Goal: Task Accomplishment & Management: Complete application form

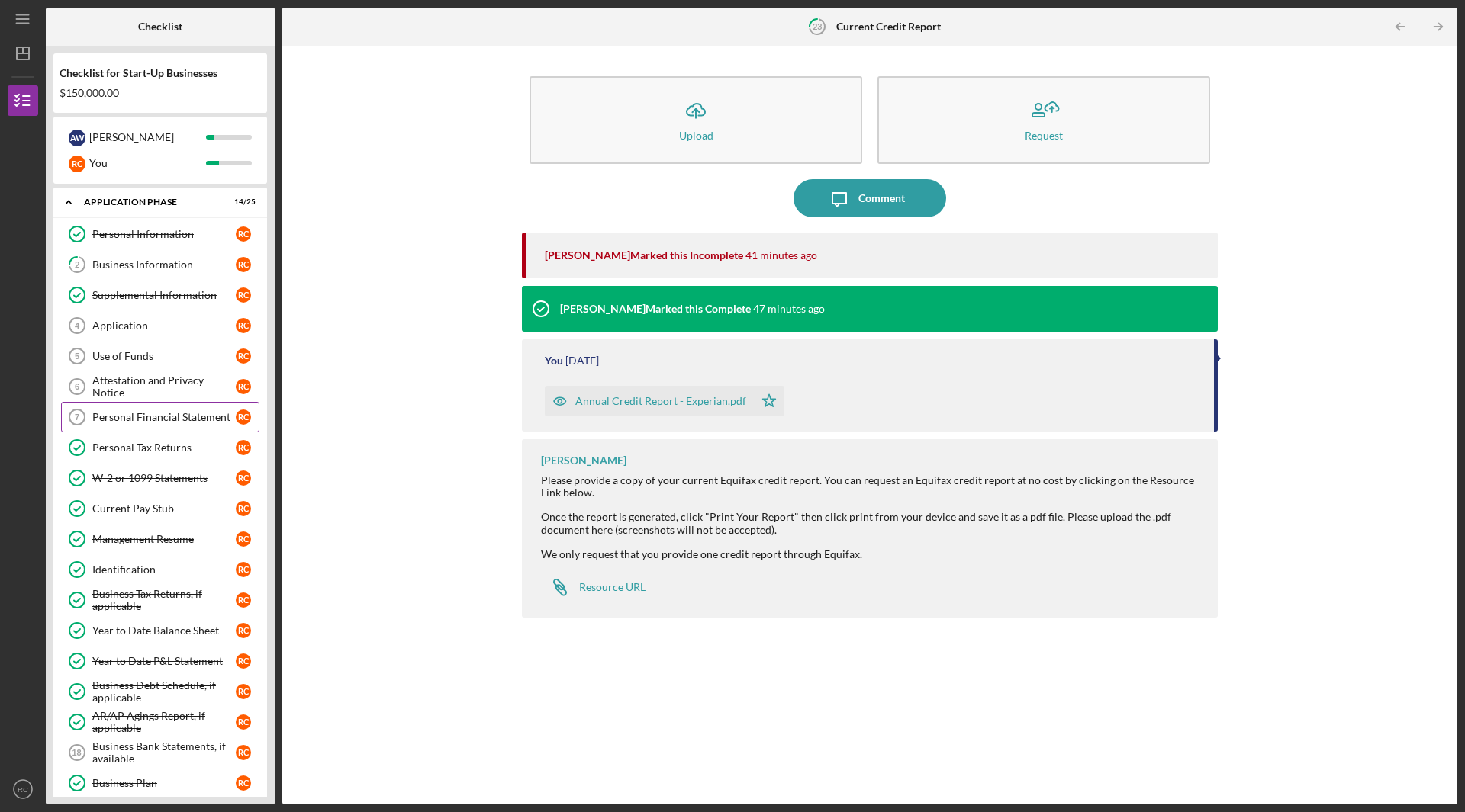
click at [160, 421] on div "Personal Financial Statement" at bounding box center [164, 417] width 144 height 12
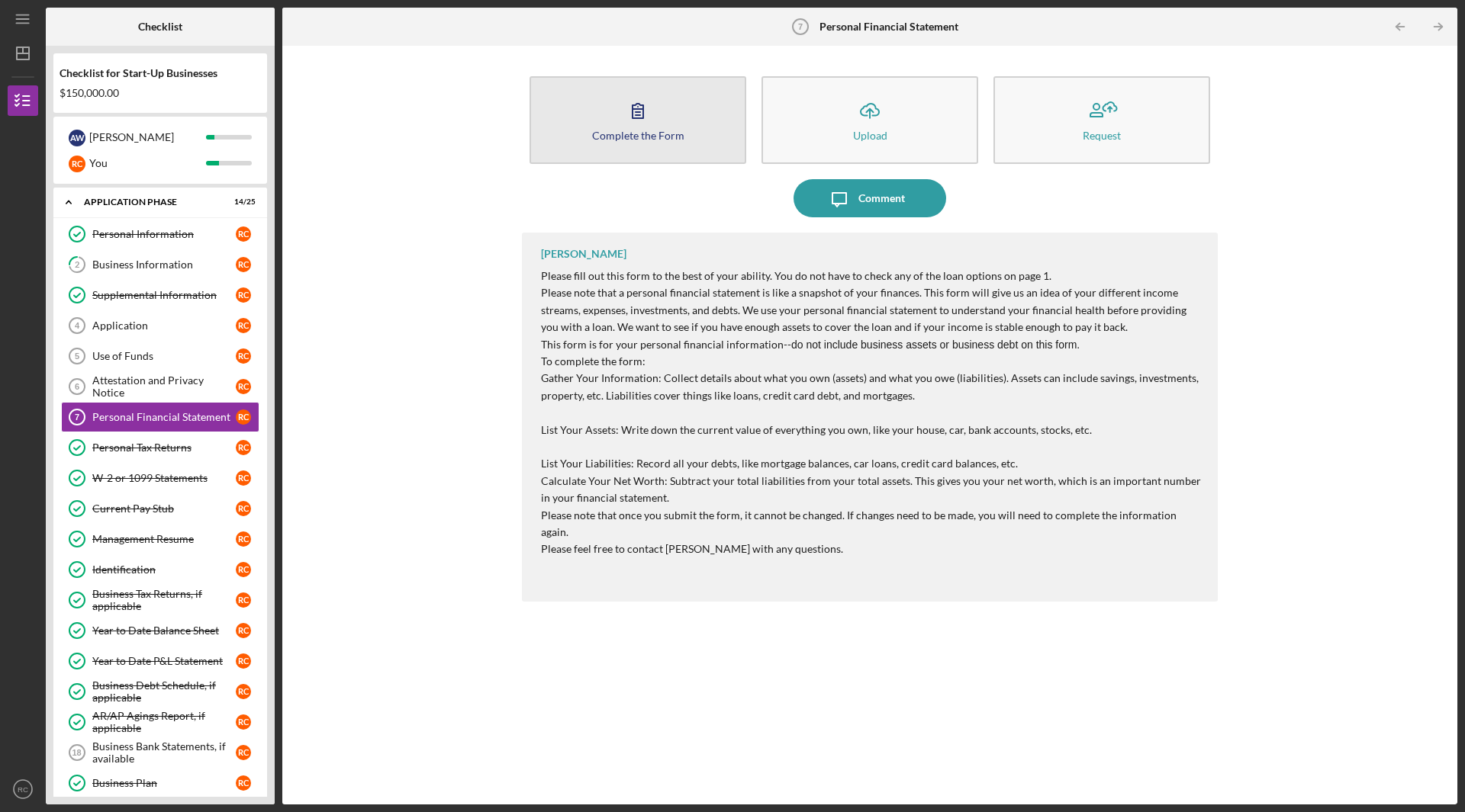
click at [657, 126] on button "Complete the Form Form" at bounding box center [638, 121] width 217 height 88
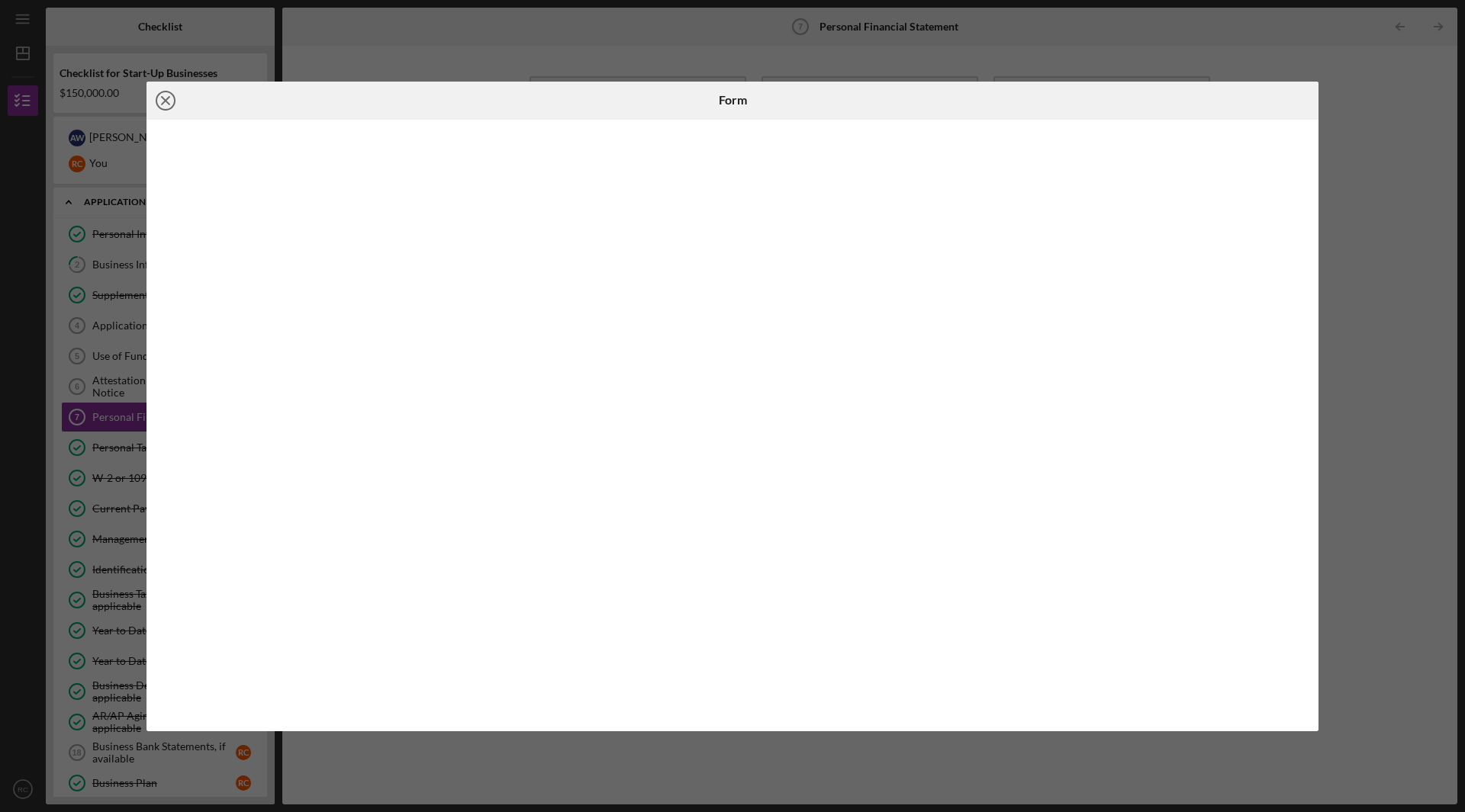
click at [167, 105] on icon "Icon/Close" at bounding box center [165, 101] width 38 height 38
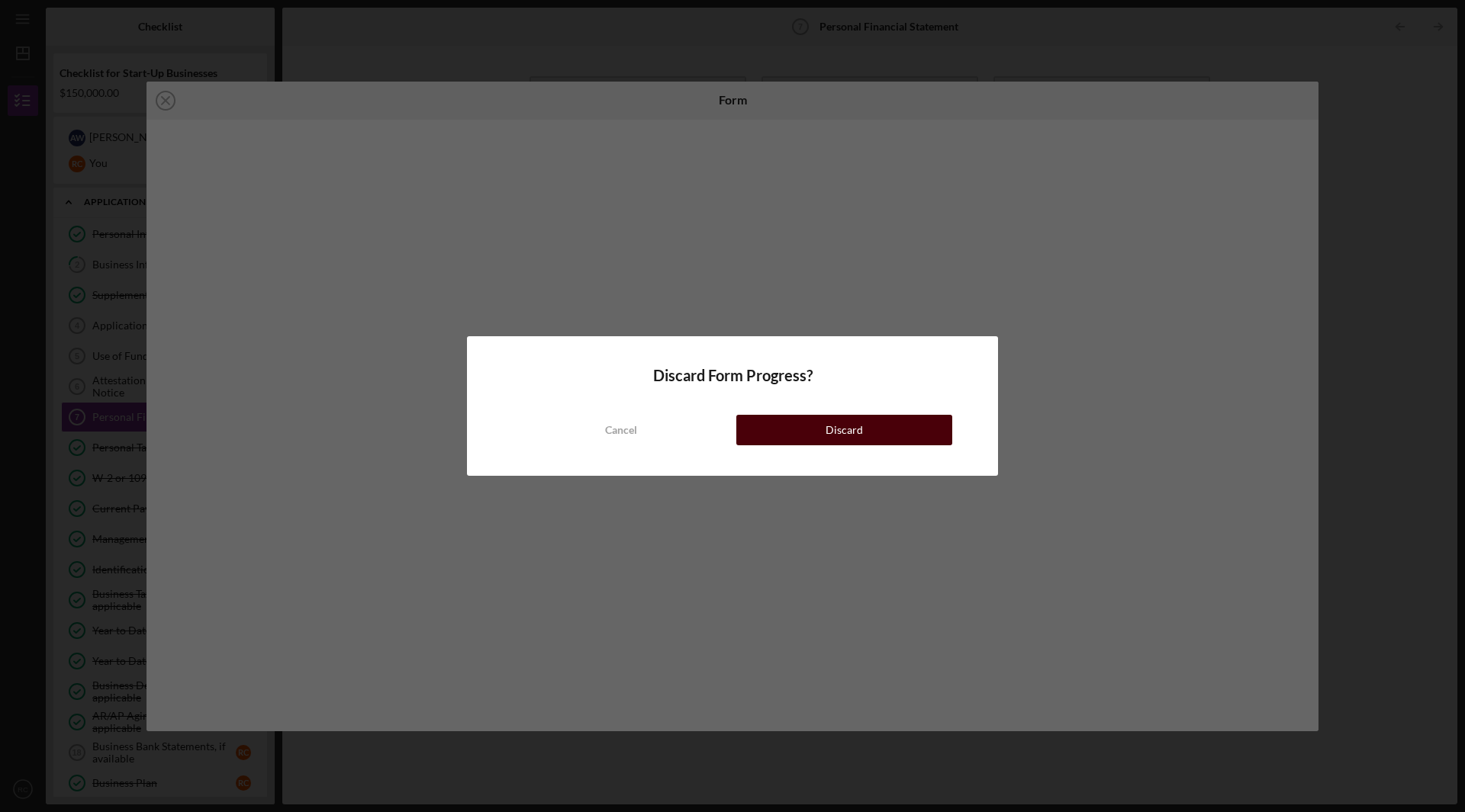
click at [861, 420] on button "Discard" at bounding box center [845, 430] width 216 height 31
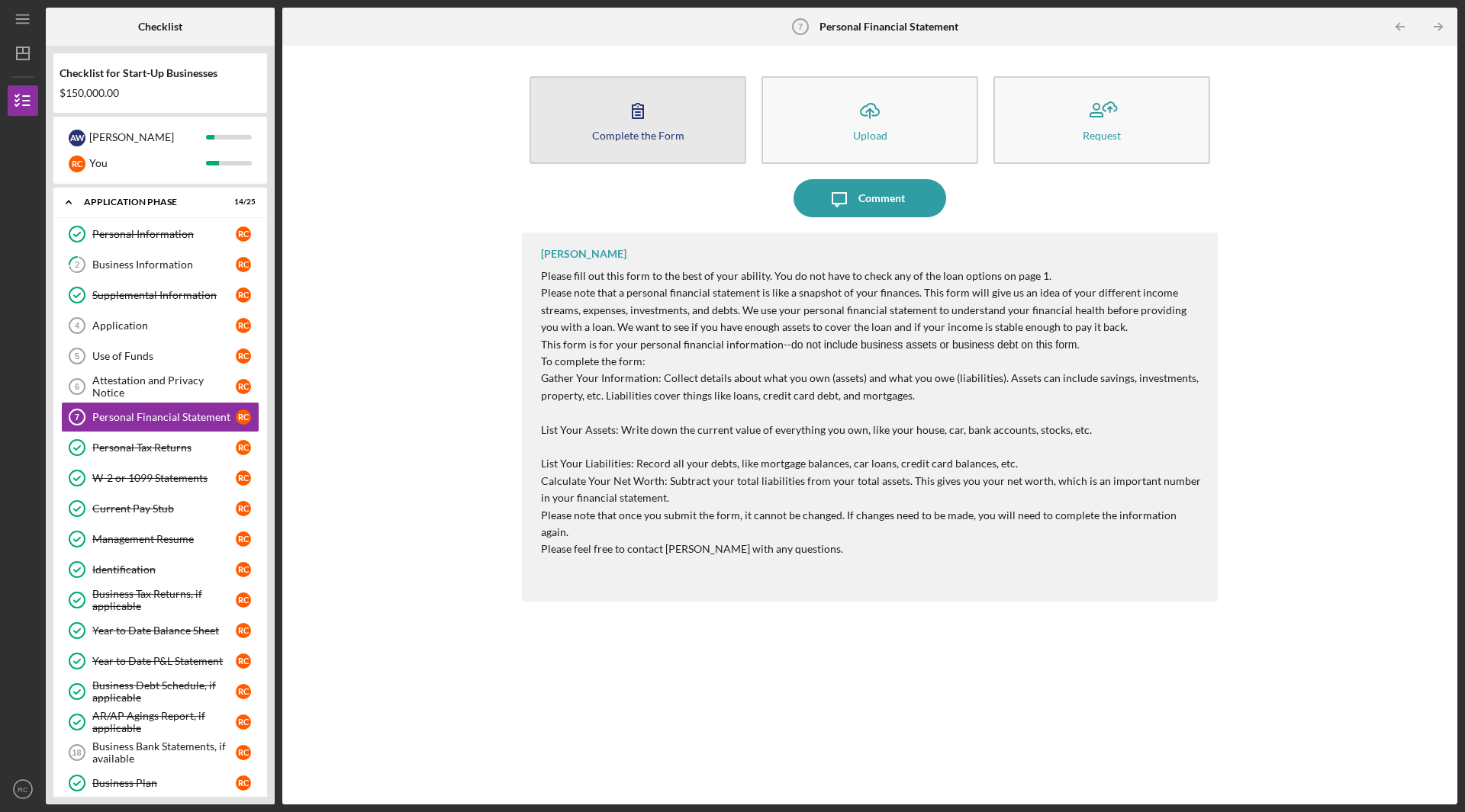
click at [646, 140] on div "Complete the Form" at bounding box center [638, 135] width 92 height 12
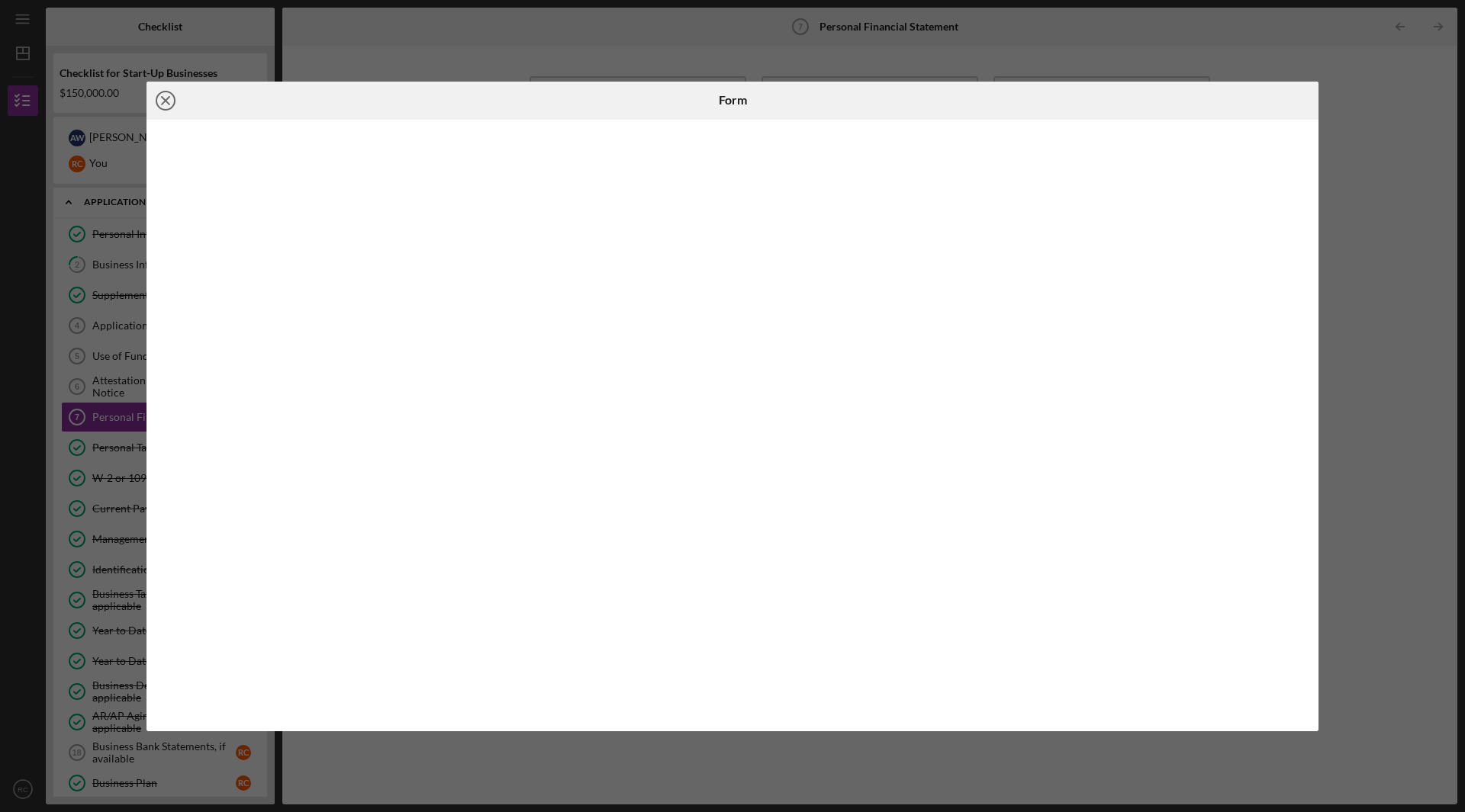
click at [171, 98] on icon "Icon/Close" at bounding box center [165, 101] width 38 height 38
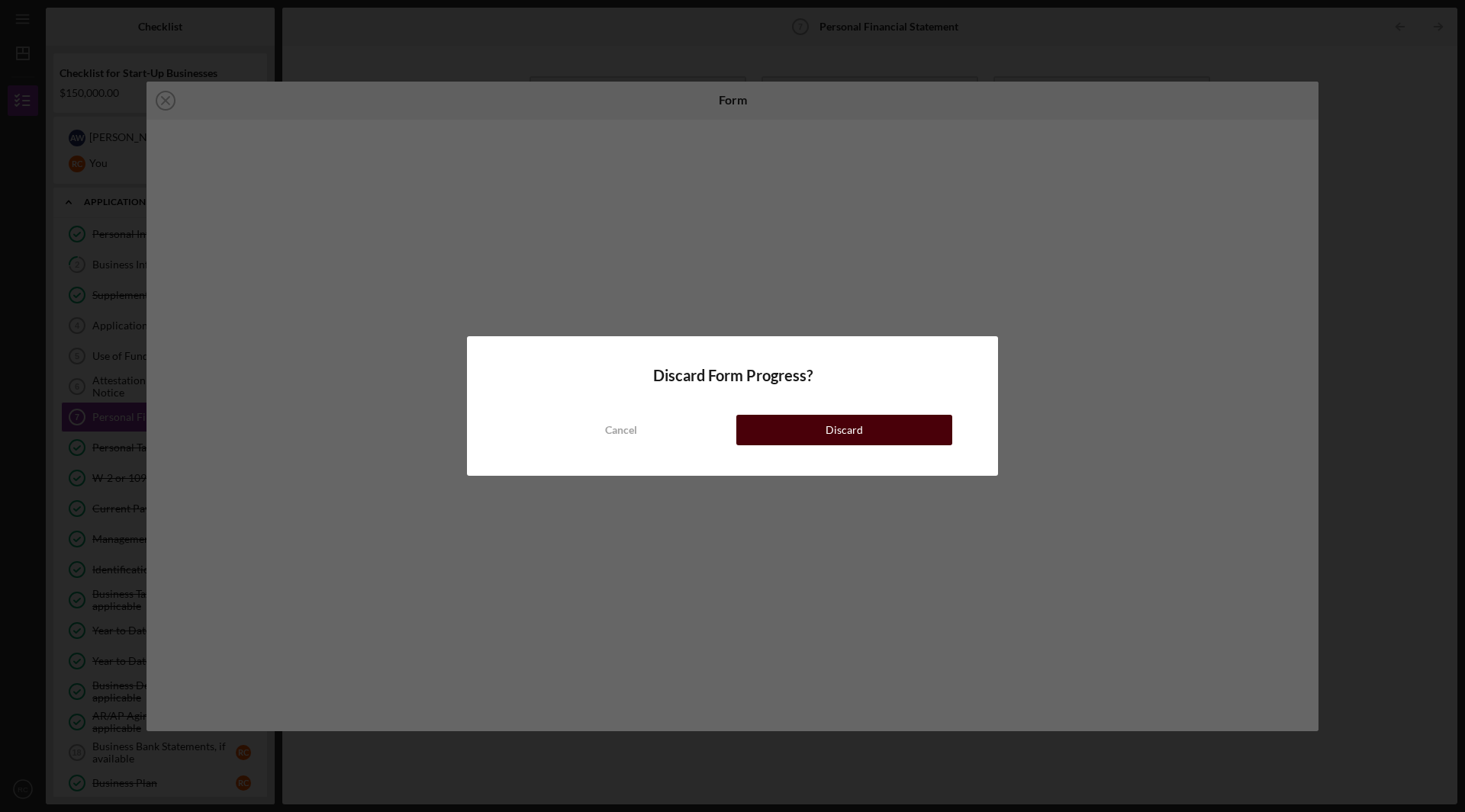
click at [841, 432] on div "Discard" at bounding box center [844, 430] width 37 height 31
